Goal: Task Accomplishment & Management: Manage account settings

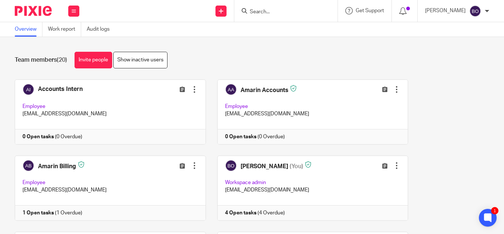
scroll to position [627, 0]
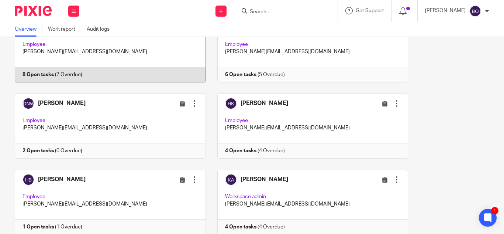
scroll to position [222, 0]
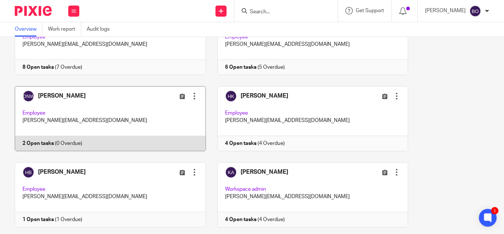
click at [95, 100] on link at bounding box center [104, 118] width 203 height 65
